Goal: Check status: Check status

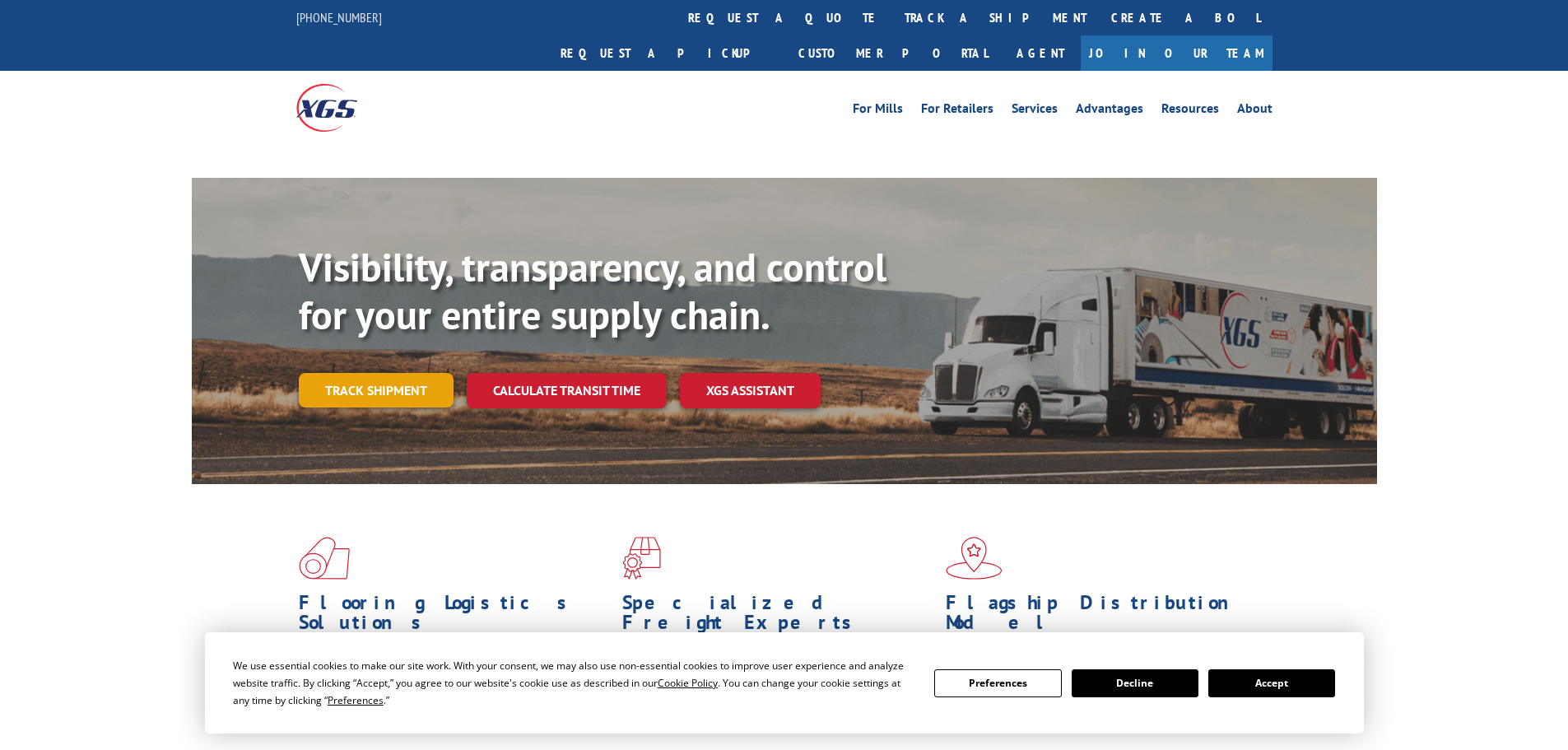
click at [368, 372] on link "Track shipment" at bounding box center [376, 389] width 154 height 34
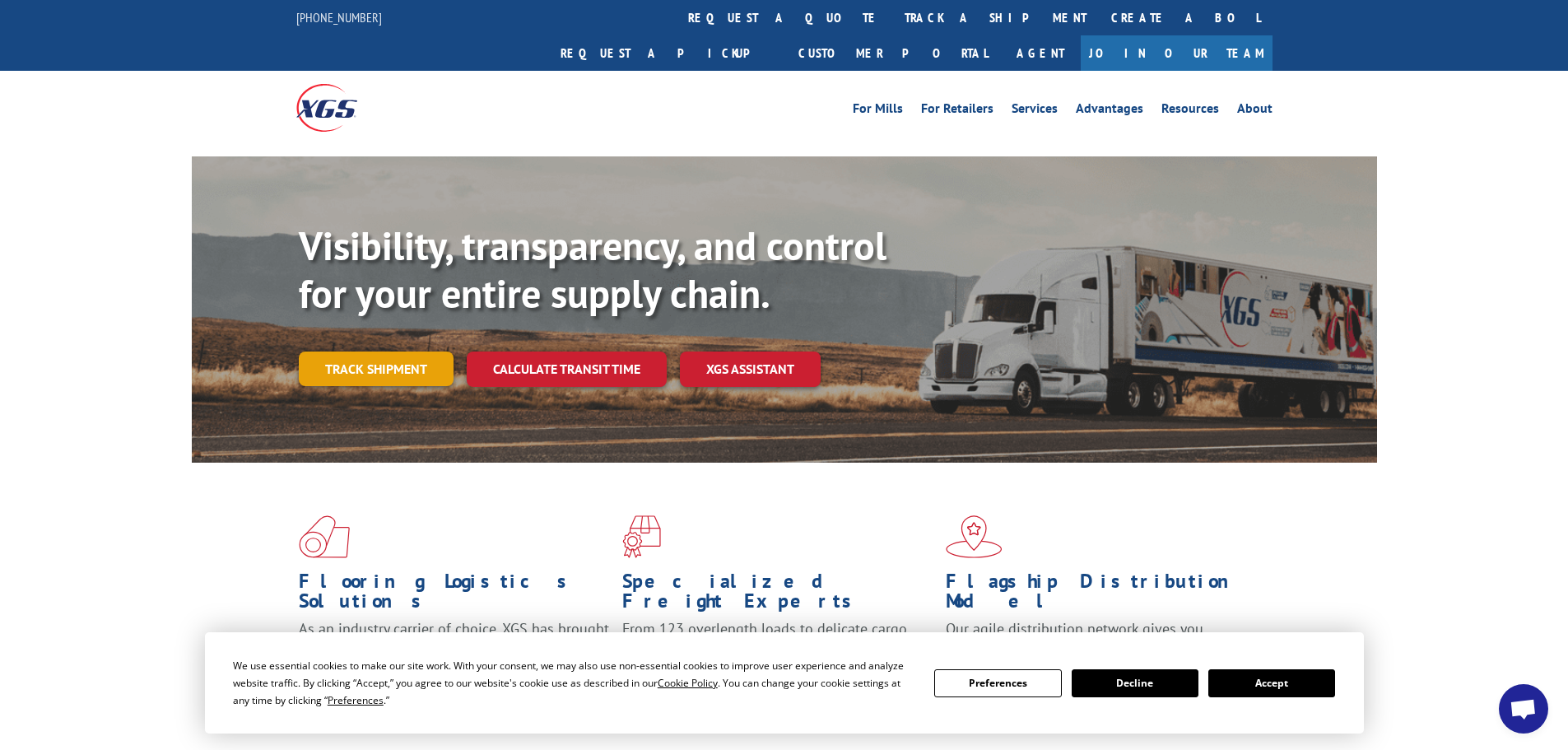
click at [374, 352] on link "Track shipment" at bounding box center [376, 368] width 154 height 34
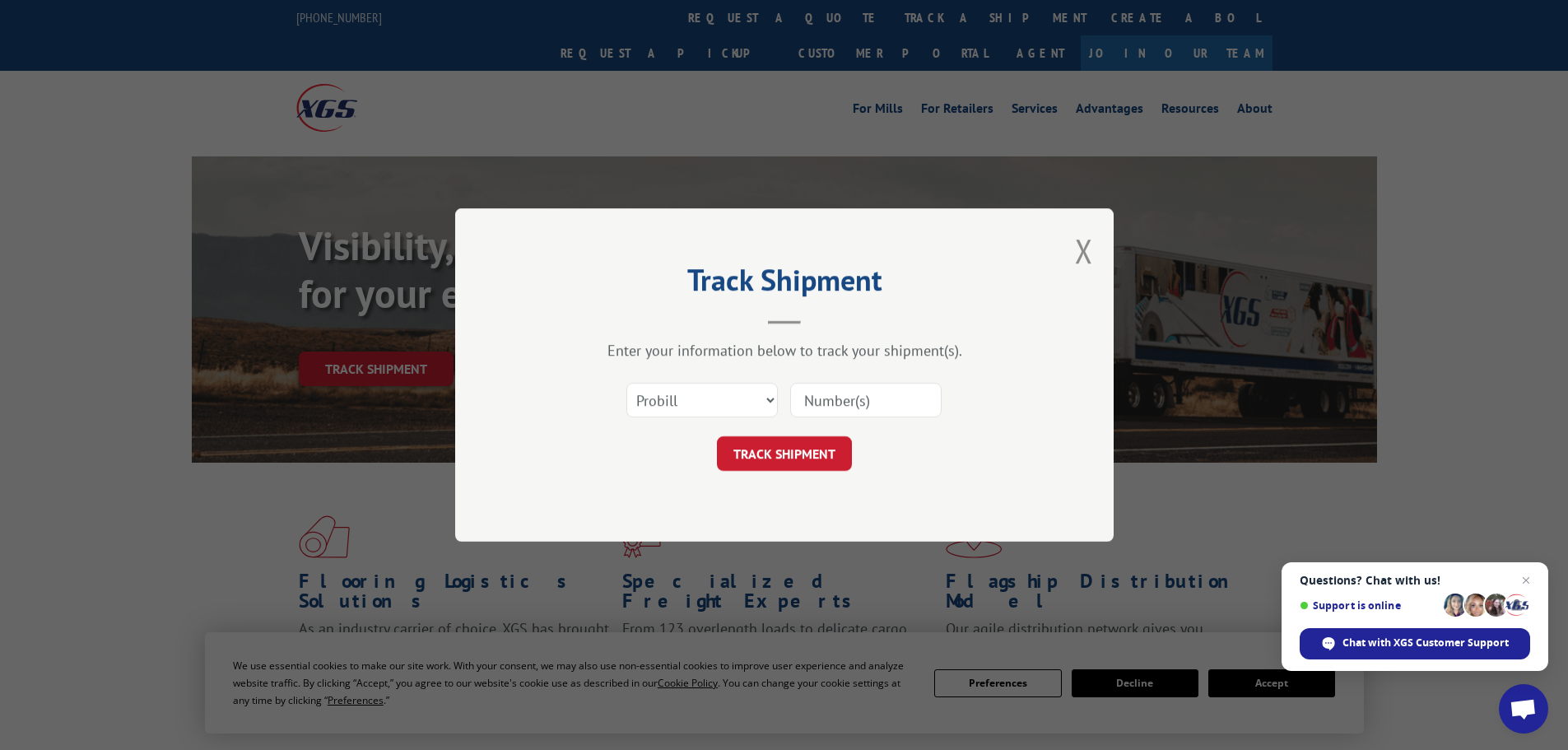
paste input "17595812"
type input "17595812"
click at [782, 467] on button "TRACK SHIPMENT" at bounding box center [784, 453] width 135 height 34
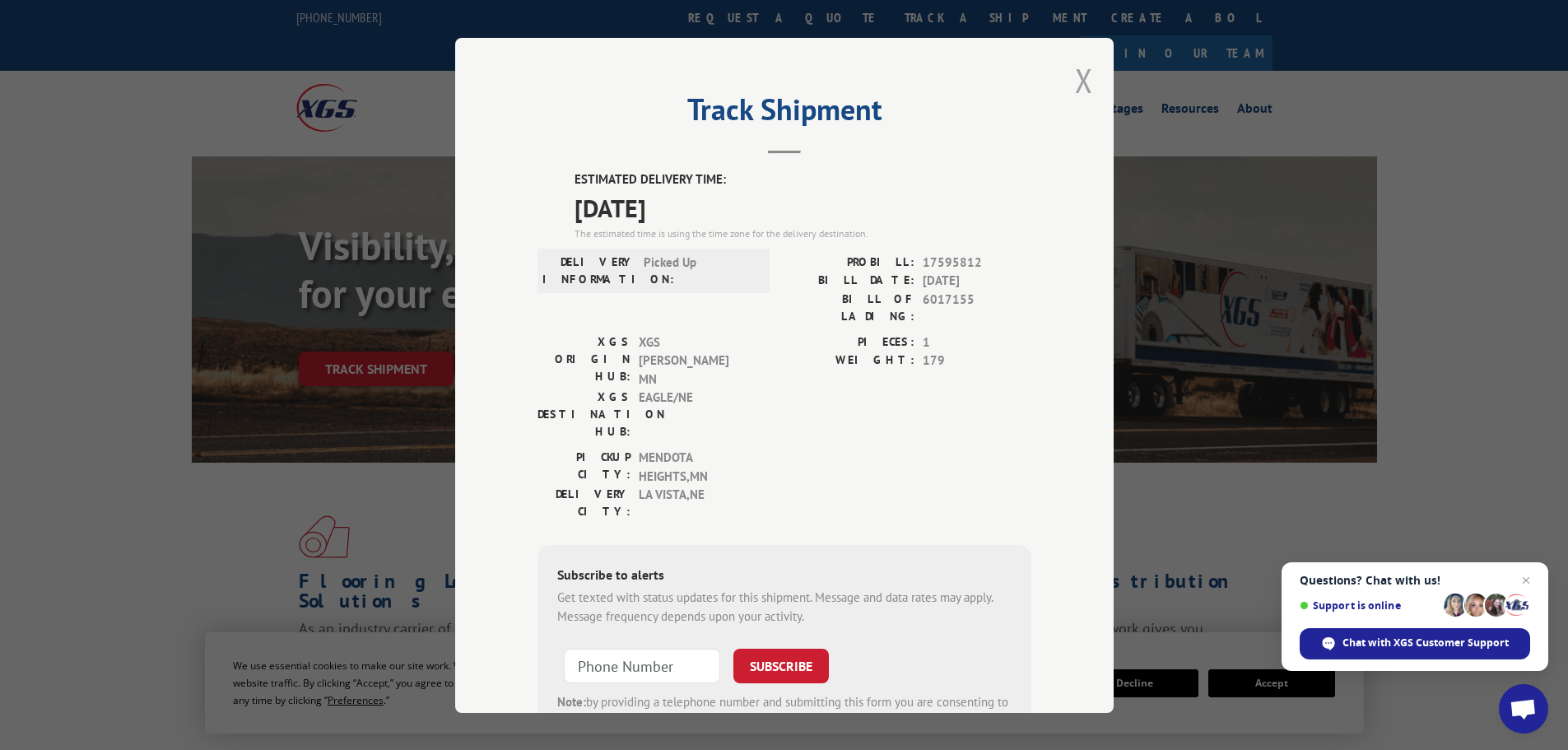
click at [1075, 79] on button "Close modal" at bounding box center [1084, 80] width 18 height 43
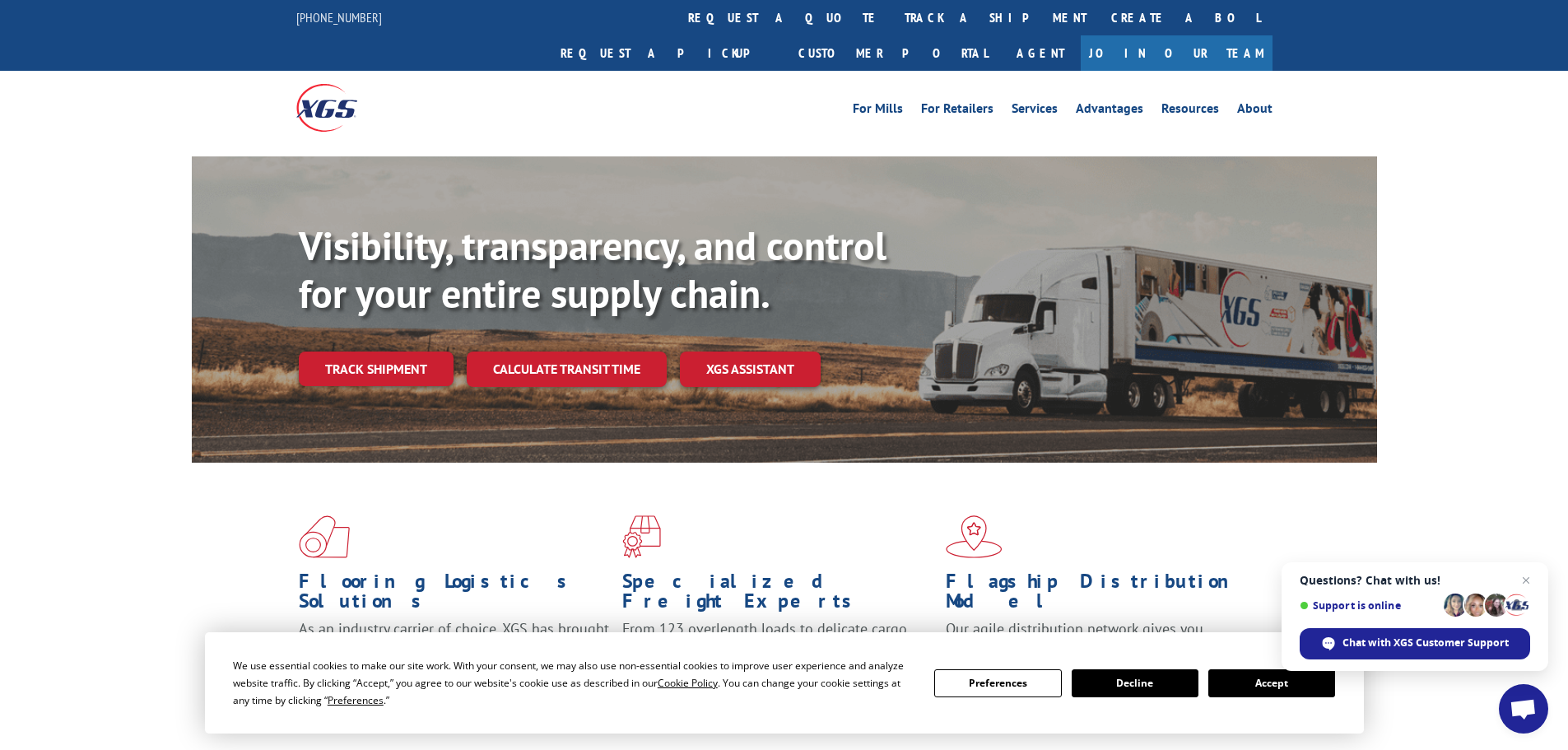
drag, startPoint x: 350, startPoint y: 329, endPoint x: 392, endPoint y: 347, distance: 45.7
click at [350, 352] on link "Track shipment" at bounding box center [376, 368] width 154 height 34
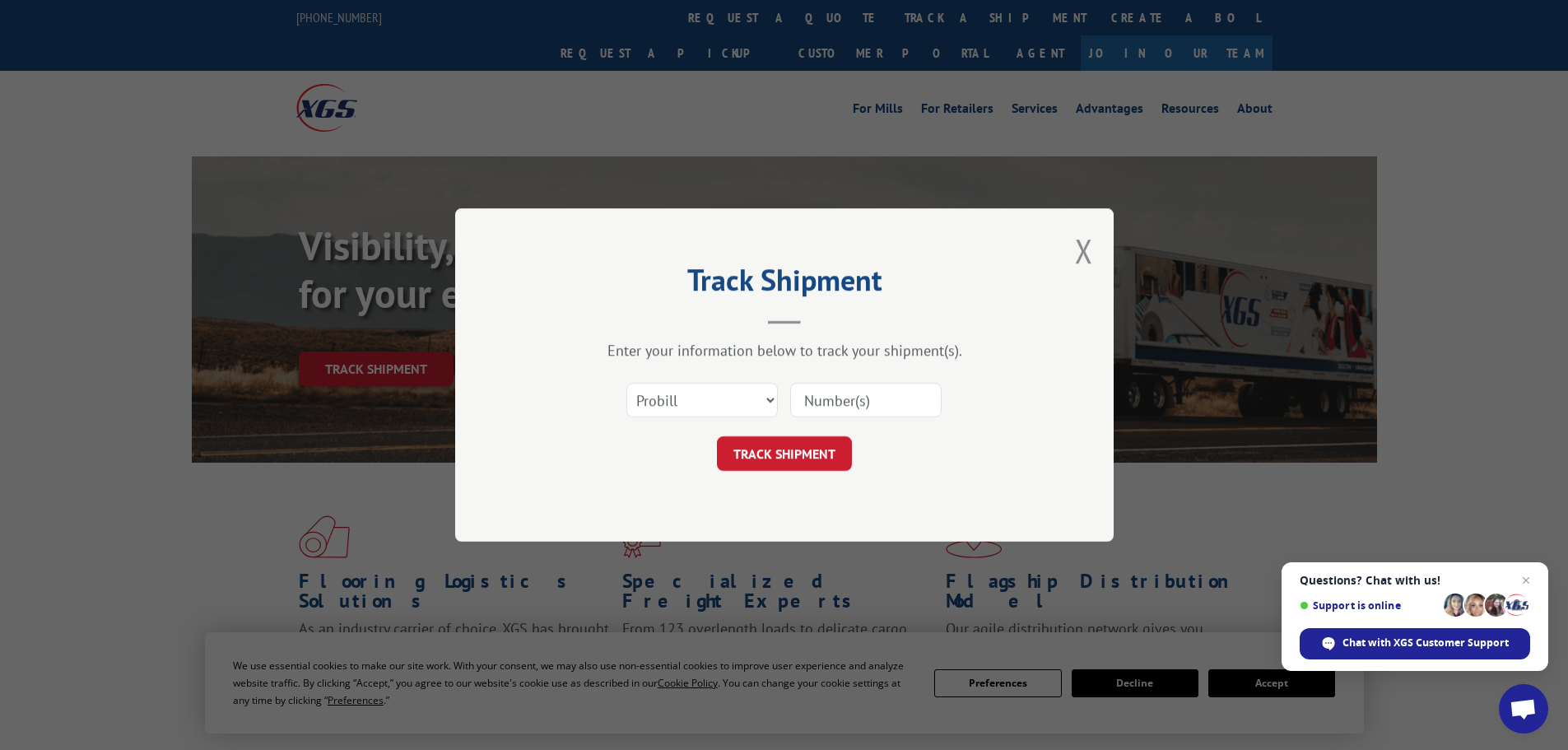
paste input "17469428"
type input "17469428"
click at [779, 448] on button "TRACK SHIPMENT" at bounding box center [784, 453] width 135 height 34
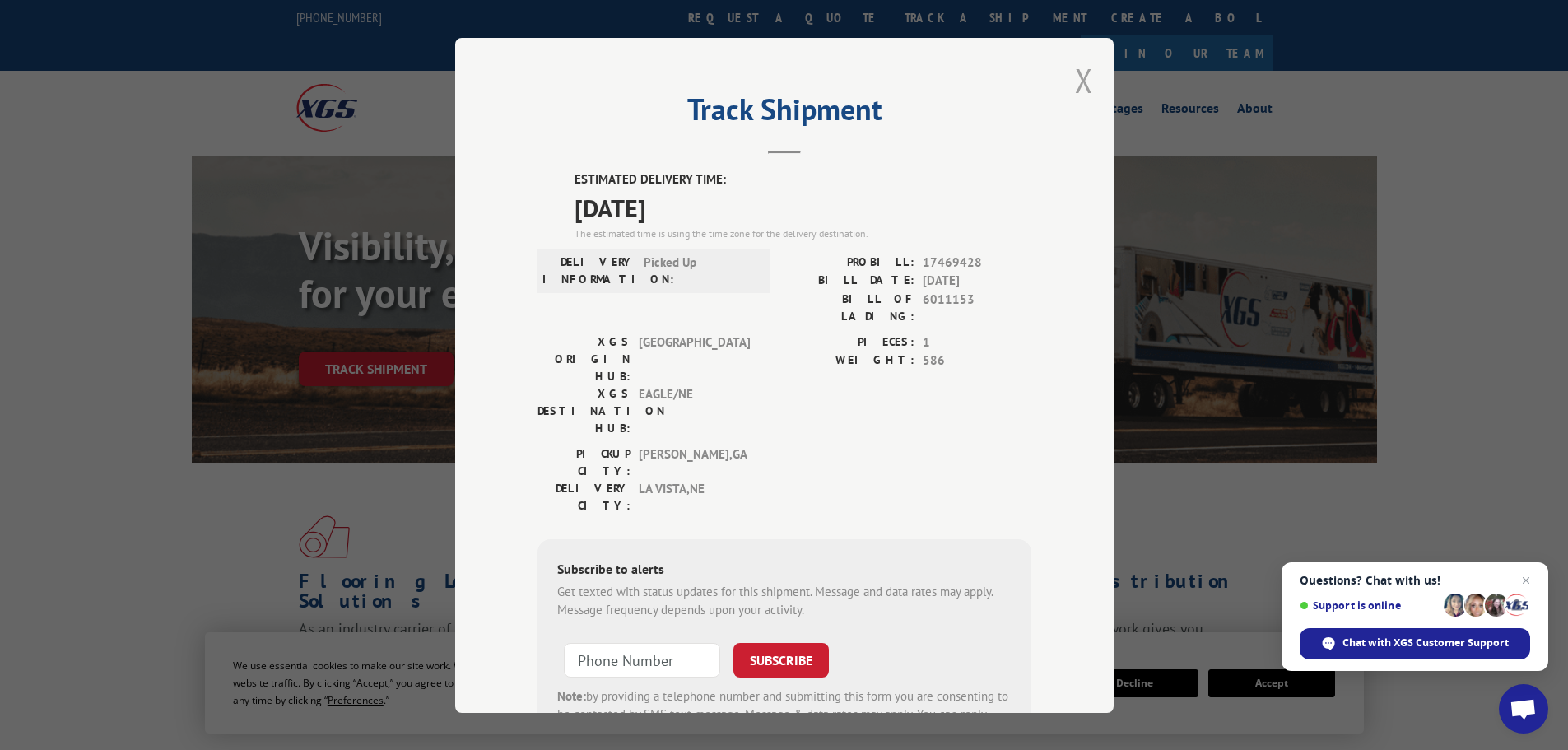
click at [1077, 83] on button "Close modal" at bounding box center [1084, 80] width 18 height 43
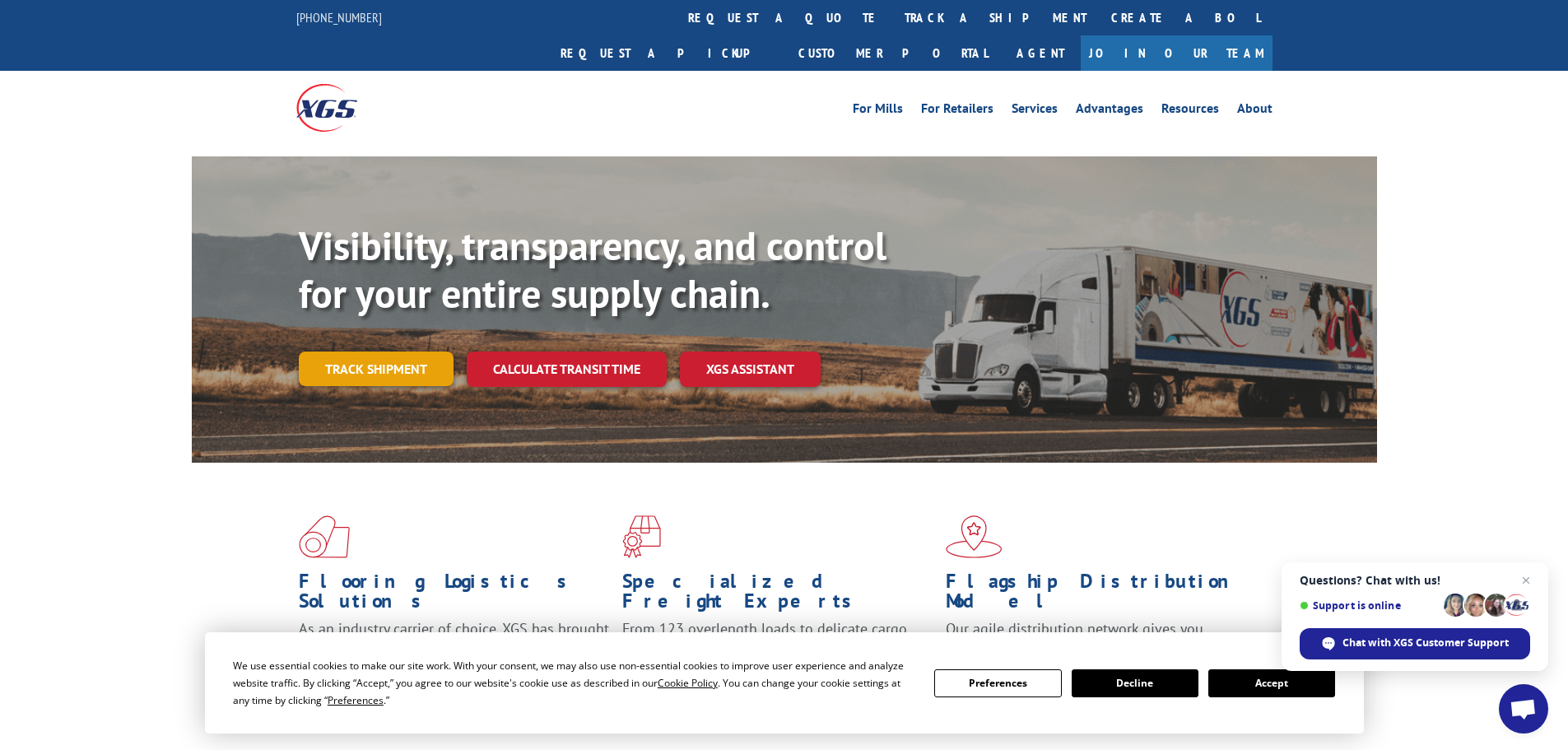
click at [356, 352] on link "Track shipment" at bounding box center [376, 368] width 154 height 34
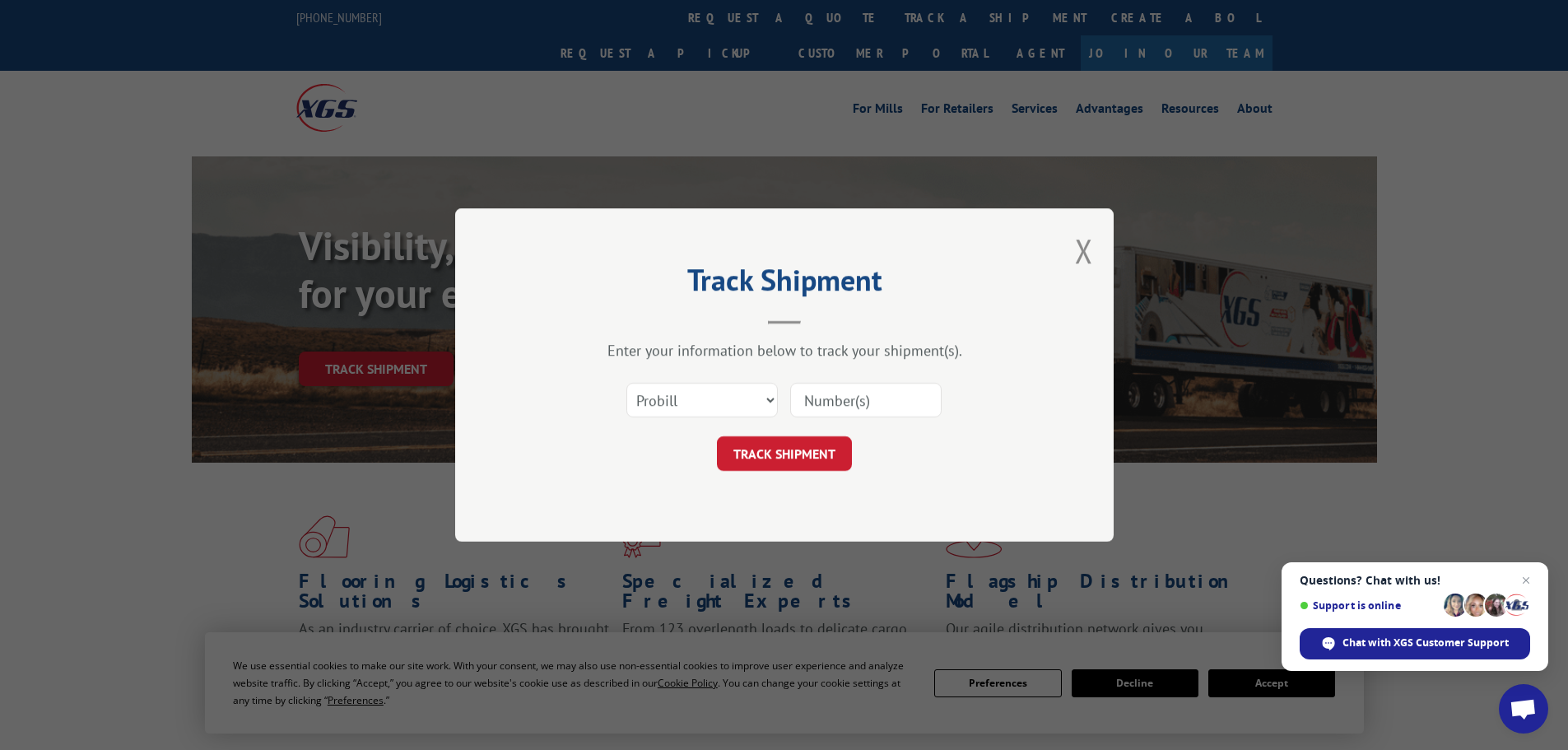
paste input "17469709"
type input "17469709"
click at [771, 456] on button "TRACK SHIPMENT" at bounding box center [784, 453] width 135 height 34
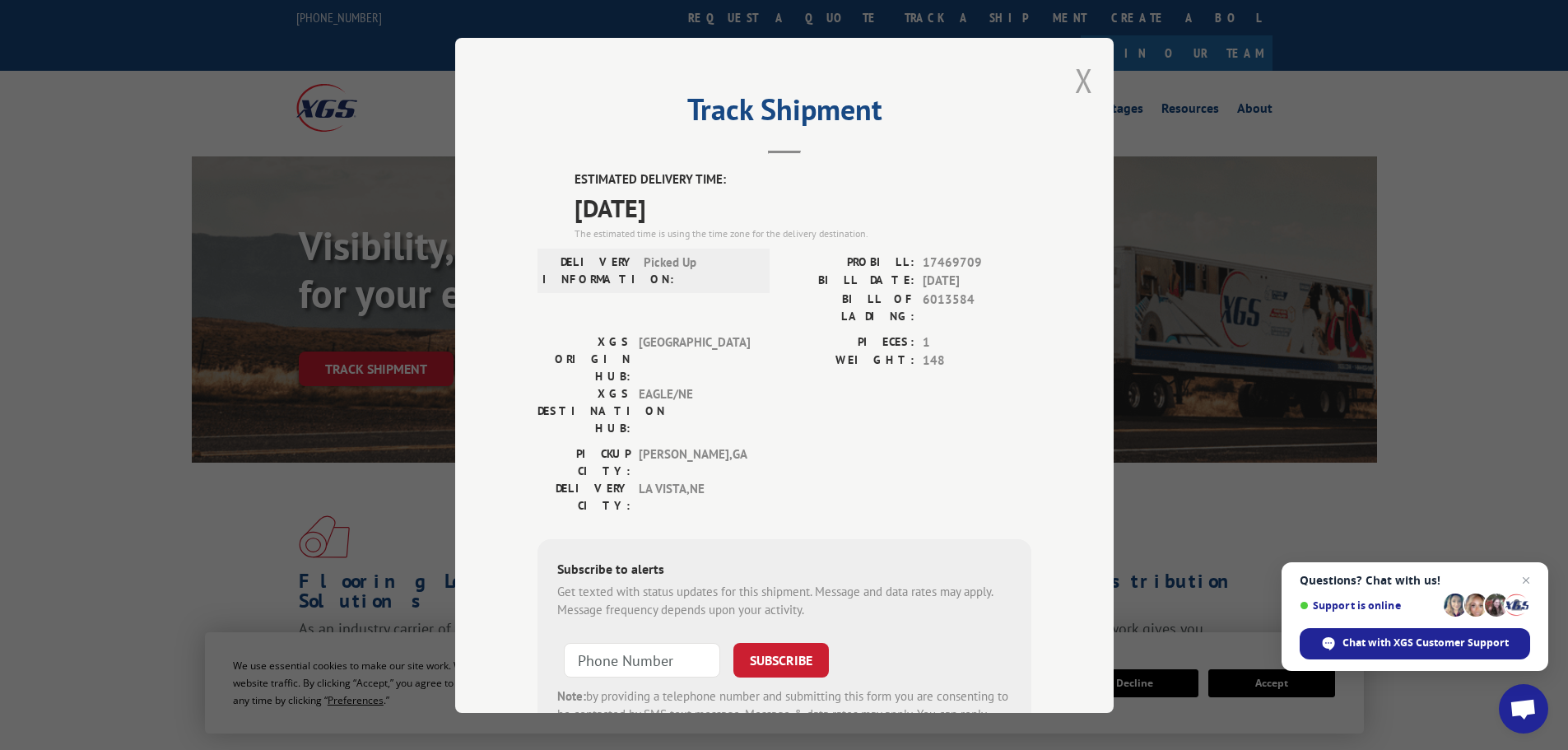
click at [1077, 83] on button "Close modal" at bounding box center [1084, 80] width 18 height 43
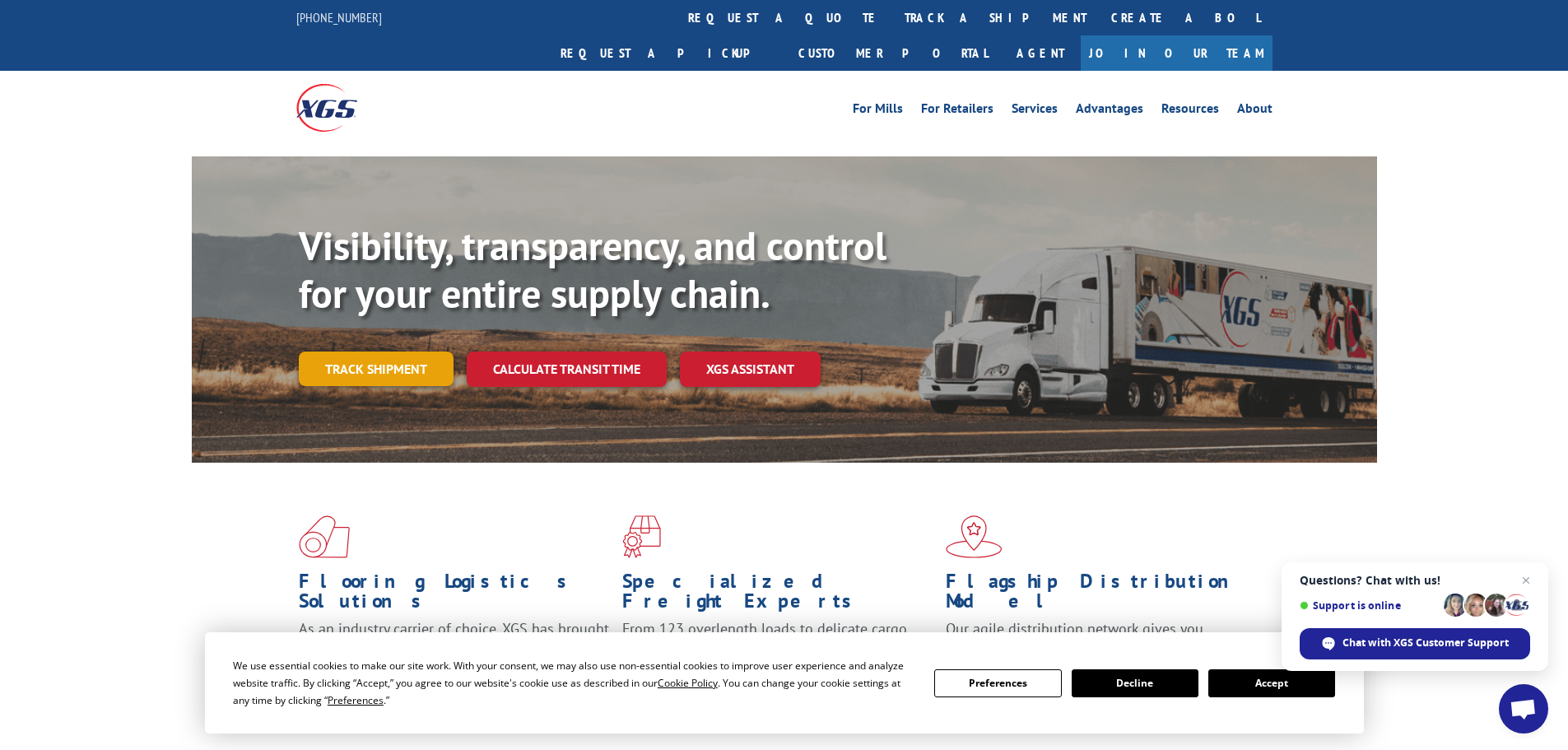
click at [362, 352] on link "Track shipment" at bounding box center [376, 368] width 154 height 34
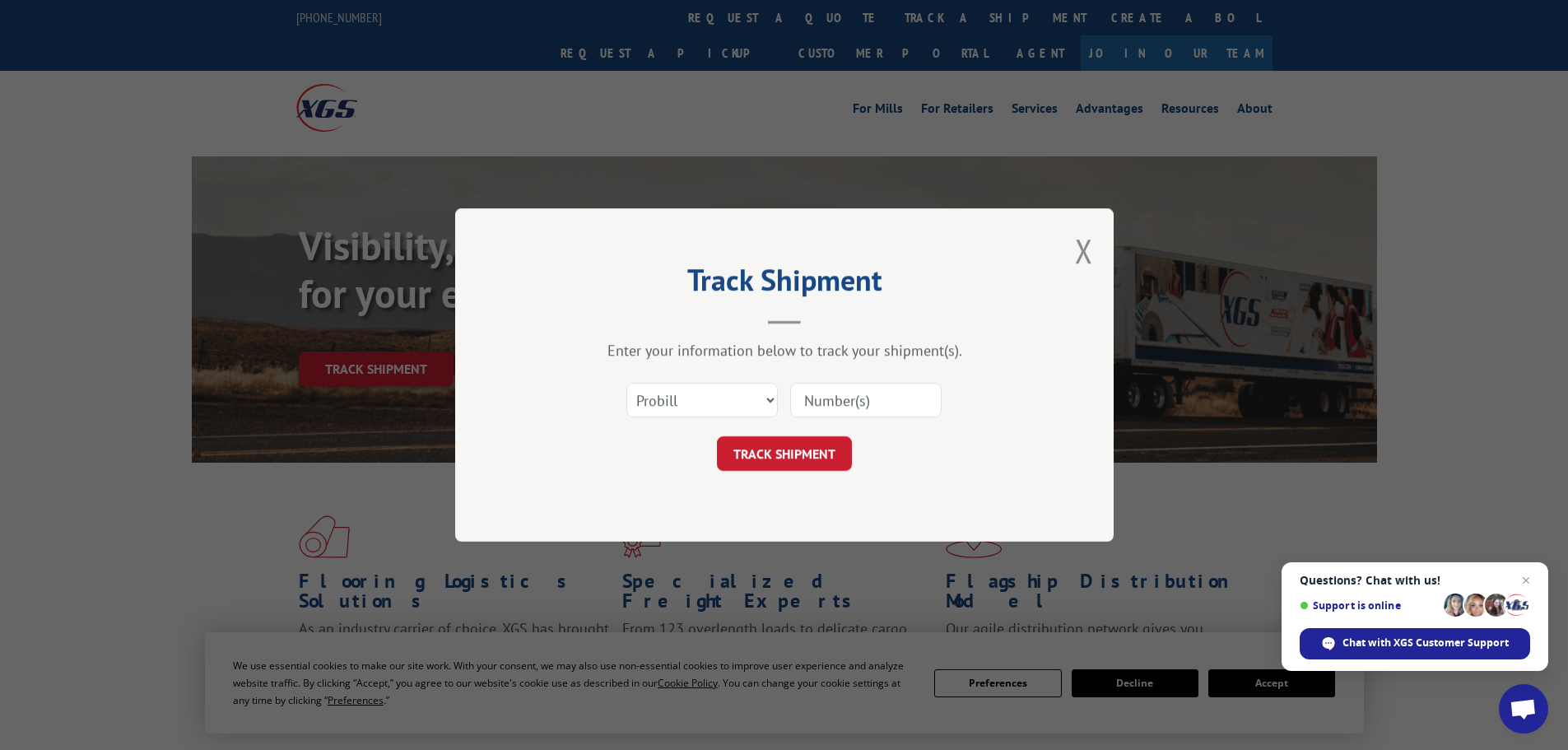
paste input "17469858"
type input "17469858"
click at [777, 442] on button "TRACK SHIPMENT" at bounding box center [784, 453] width 135 height 34
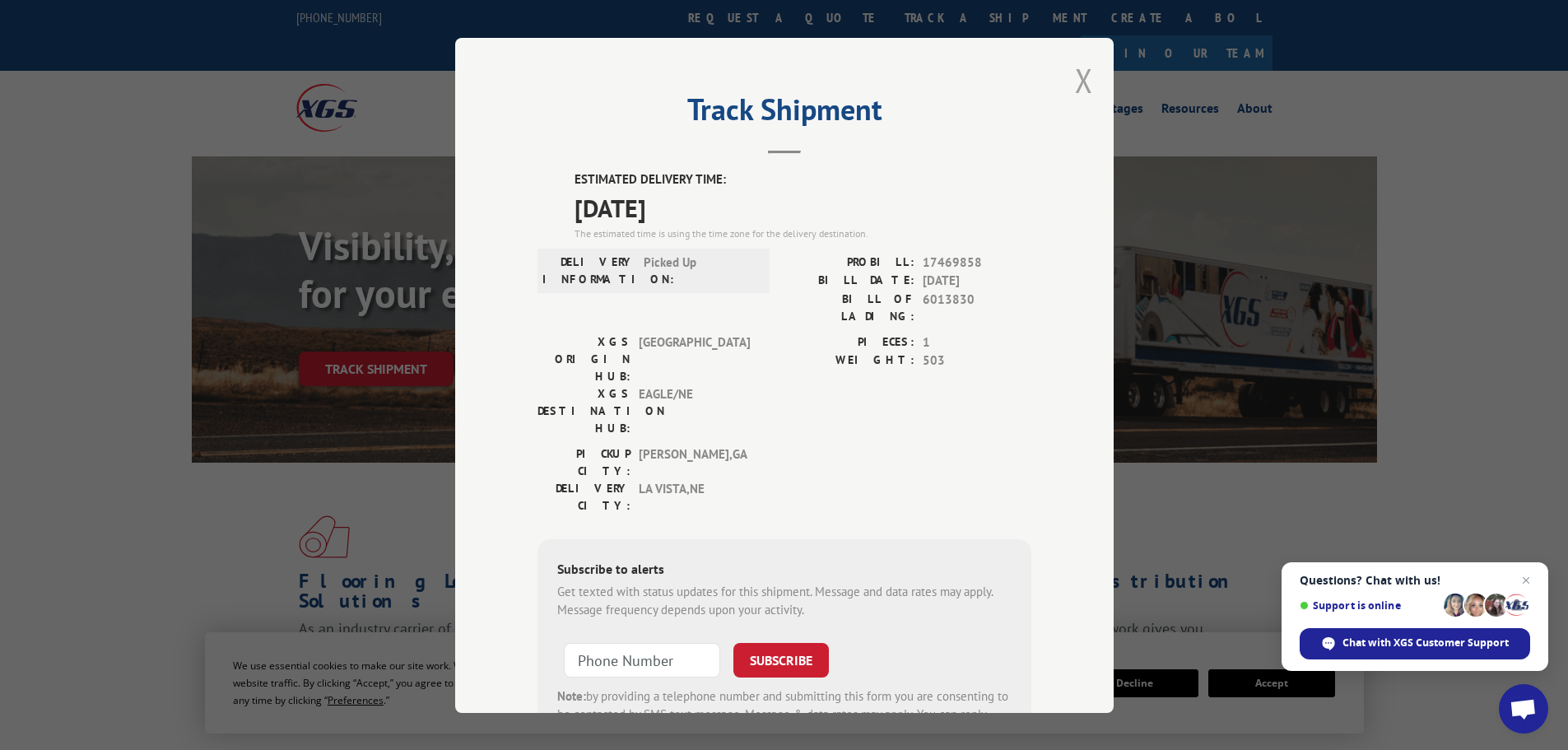
click at [1075, 80] on button "Close modal" at bounding box center [1084, 80] width 18 height 43
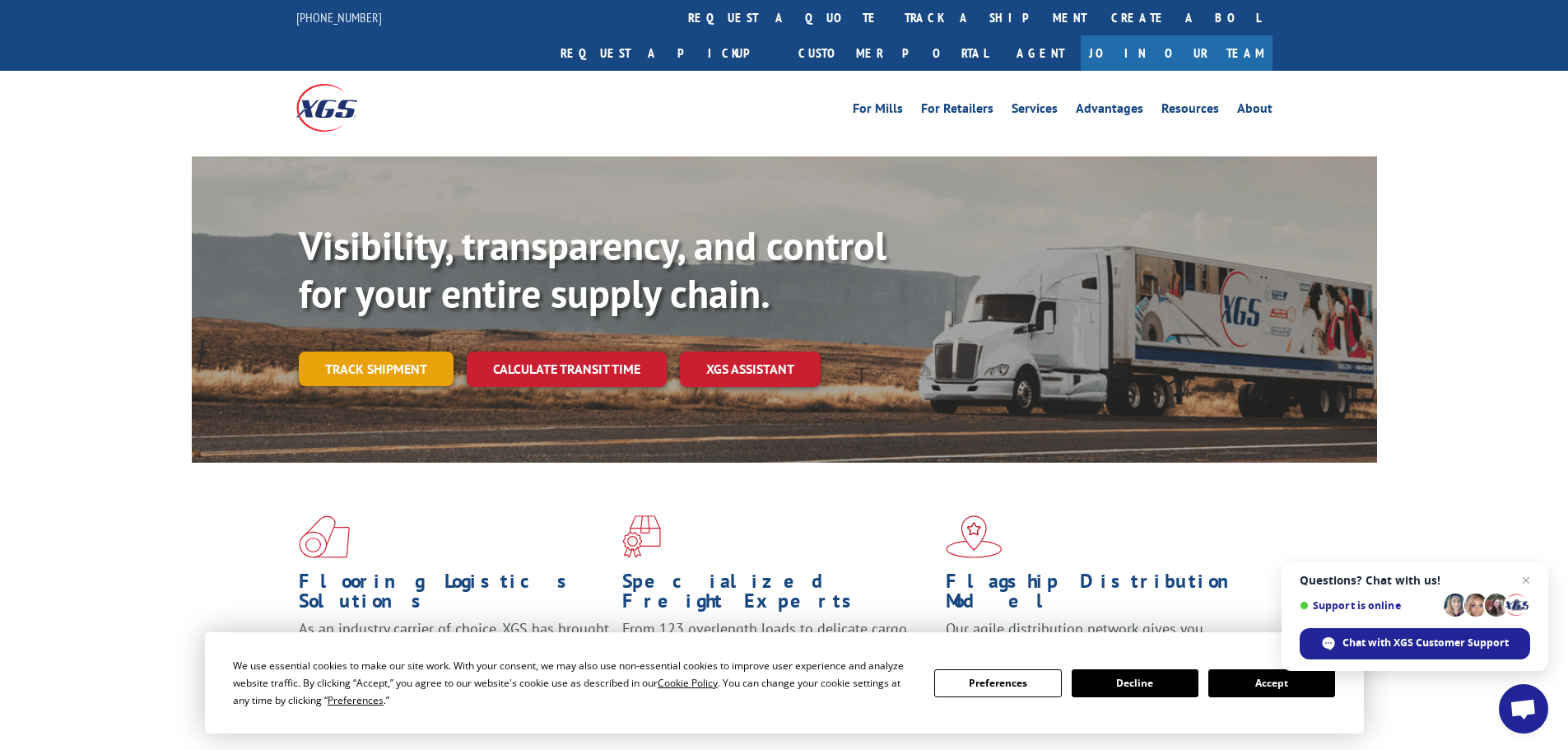
click at [362, 352] on link "Track shipment" at bounding box center [376, 368] width 154 height 34
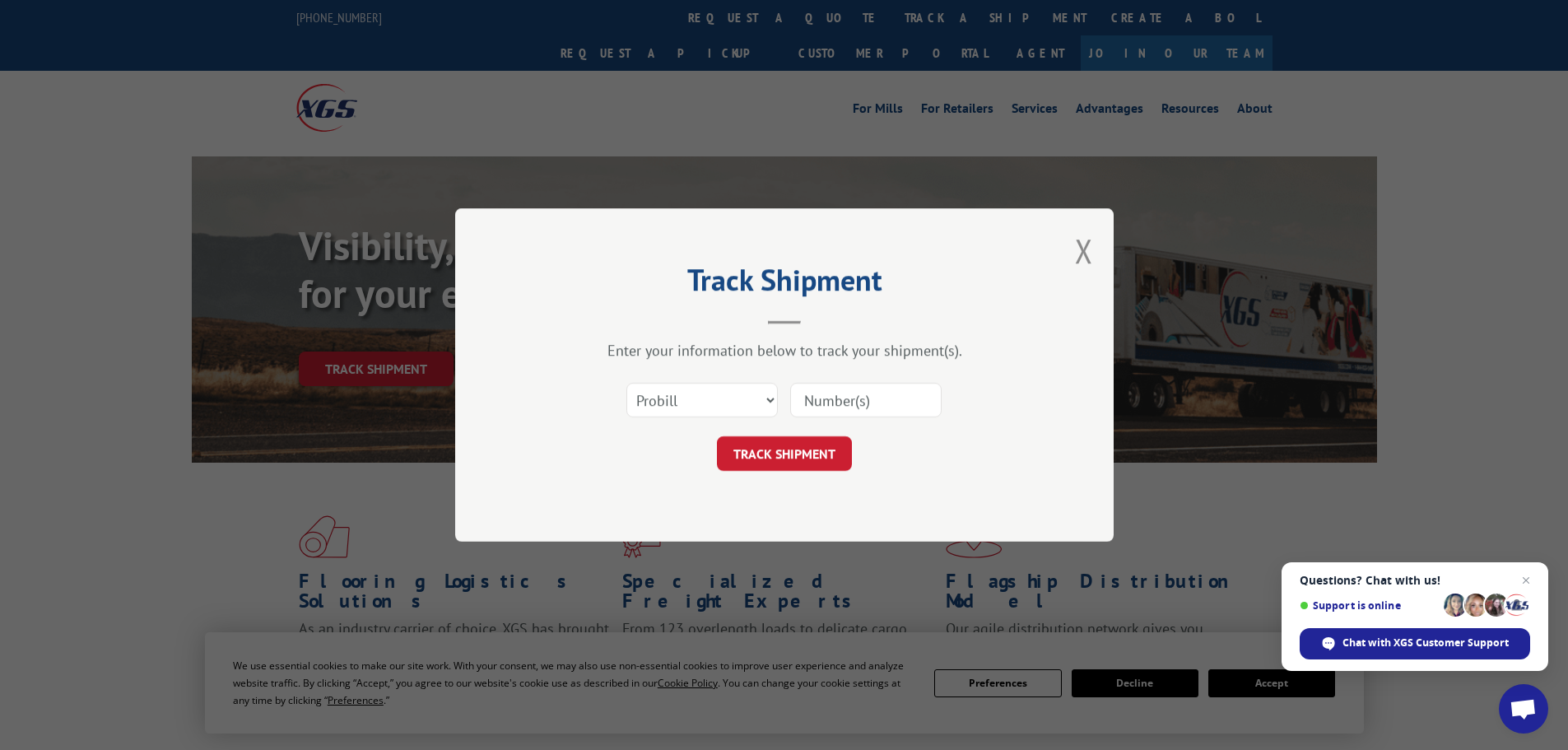
paste input "17228466"
type input "17228466"
click at [797, 459] on button "TRACK SHIPMENT" at bounding box center [784, 453] width 135 height 34
